Goal: Navigation & Orientation: Find specific page/section

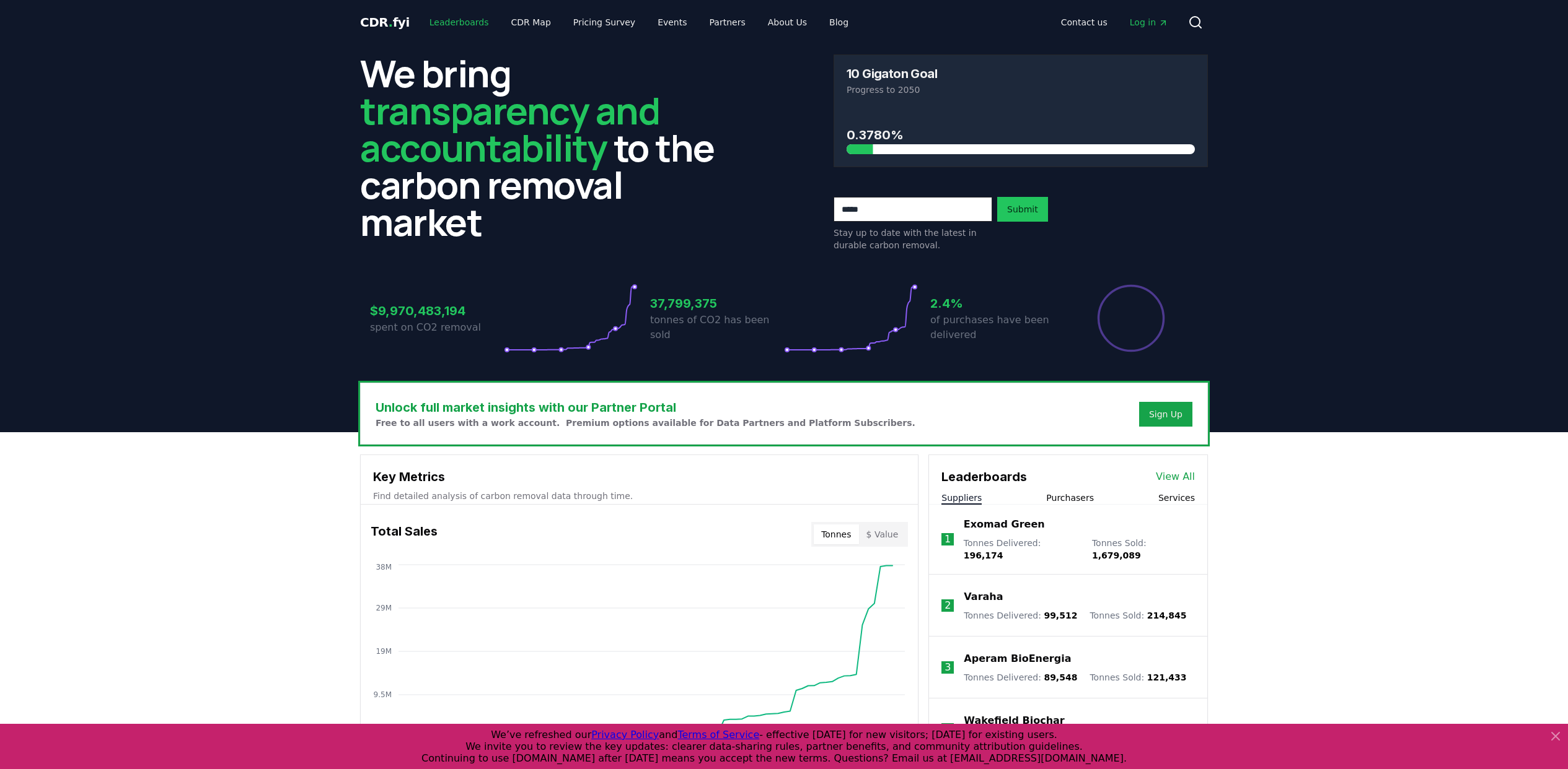
click at [462, 18] on link "Leaderboards" at bounding box center [459, 22] width 80 height 22
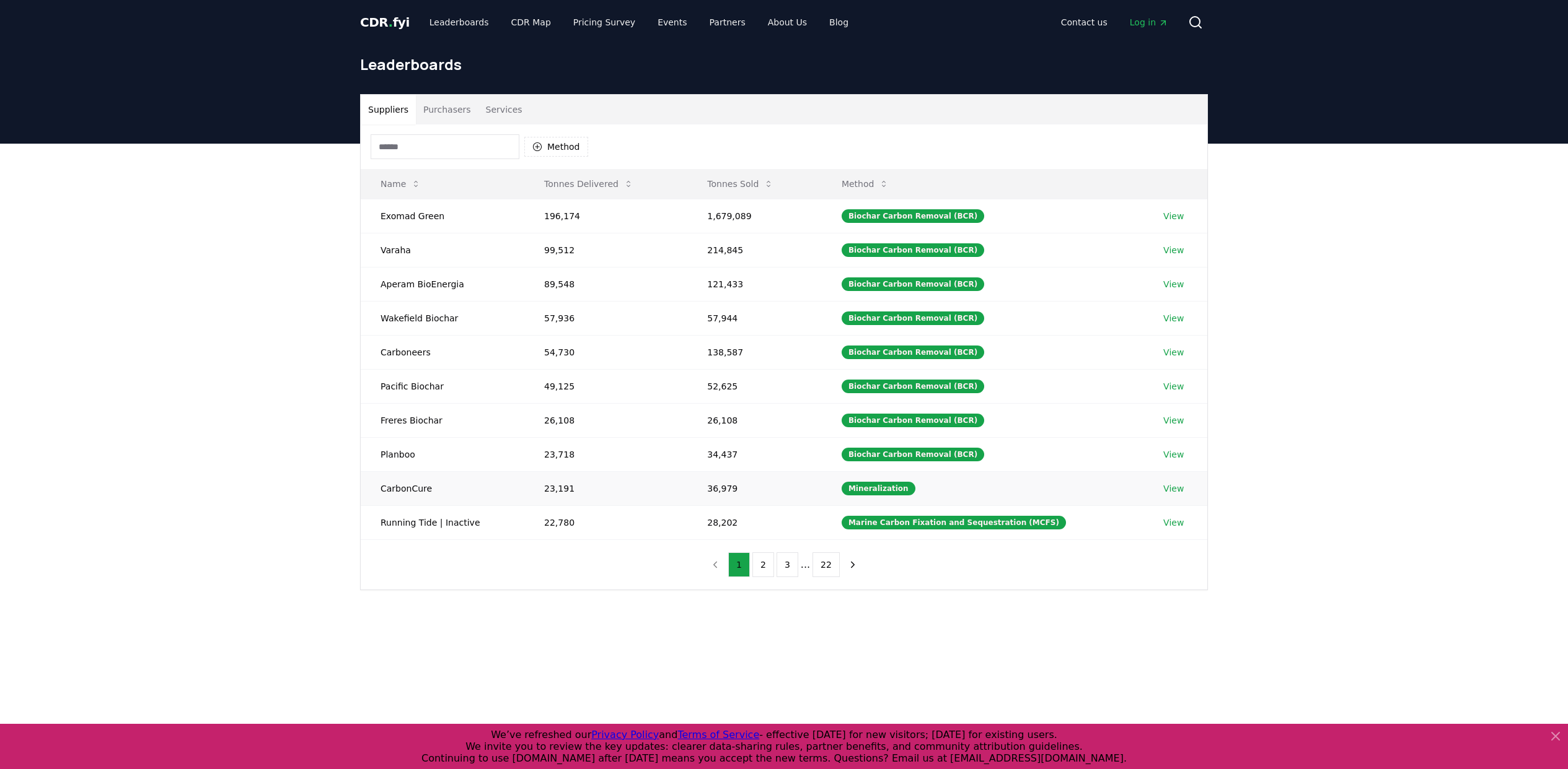
click at [402, 490] on td "CarbonCure" at bounding box center [442, 488] width 164 height 34
click at [452, 22] on link "Leaderboards" at bounding box center [459, 22] width 80 height 22
click at [525, 22] on link "CDR Map" at bounding box center [531, 22] width 59 height 22
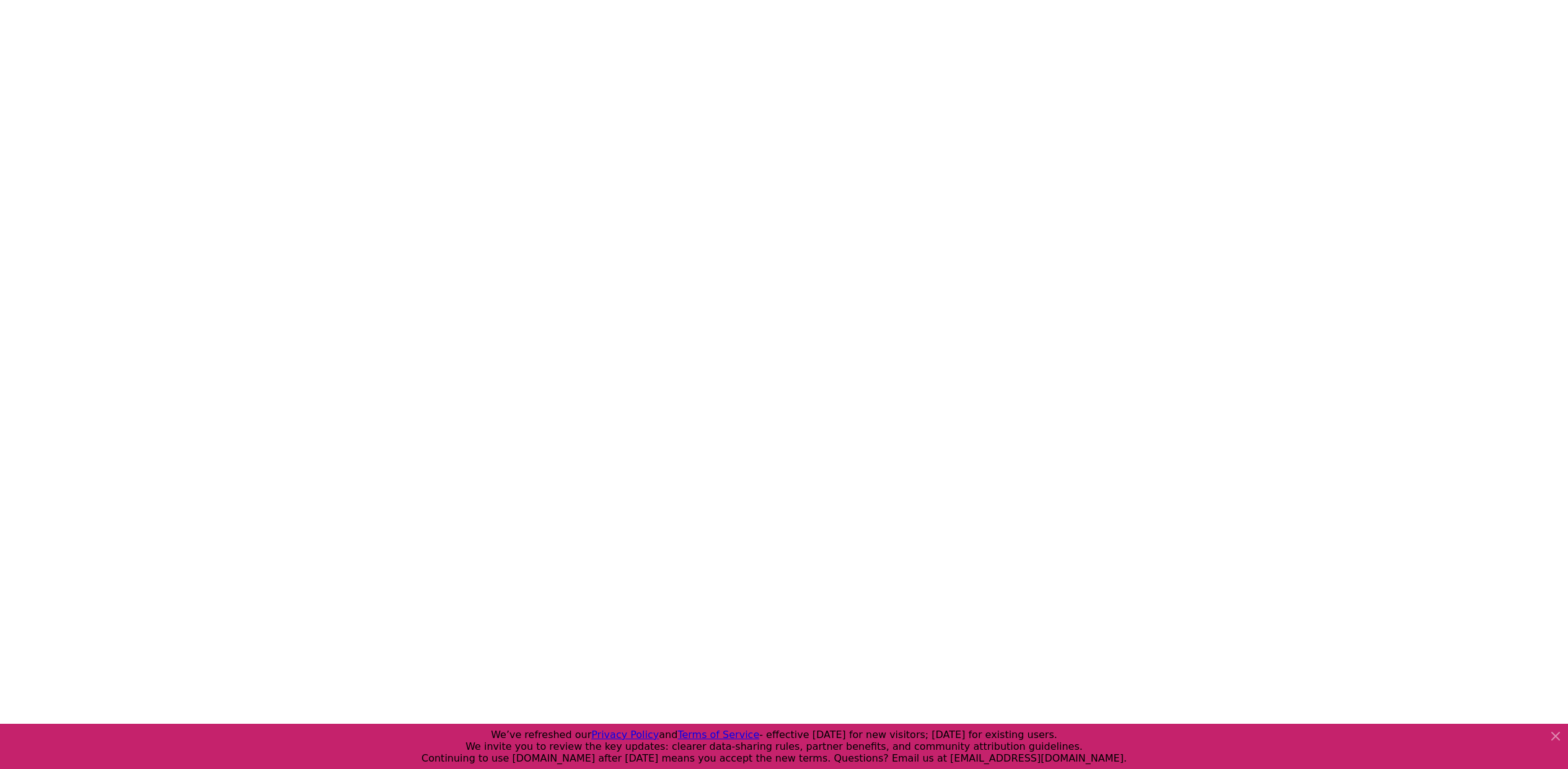
scroll to position [218, 0]
